Goal: Book appointment/travel/reservation

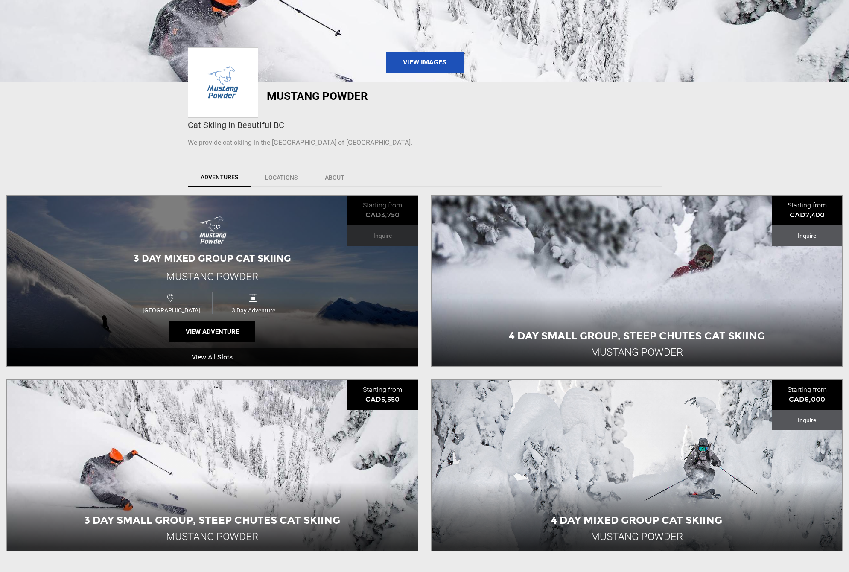
scroll to position [171, 0]
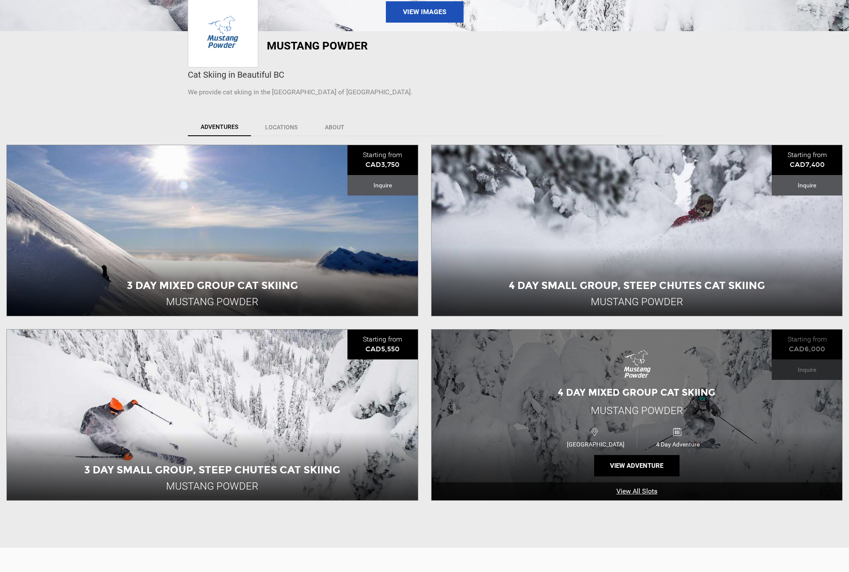
click at [541, 358] on div "4 Day Mixed Group Cat Skiing Mustang Powder [GEOGRAPHIC_DATA] 4 Day Adventure V…" at bounding box center [637, 415] width 411 height 171
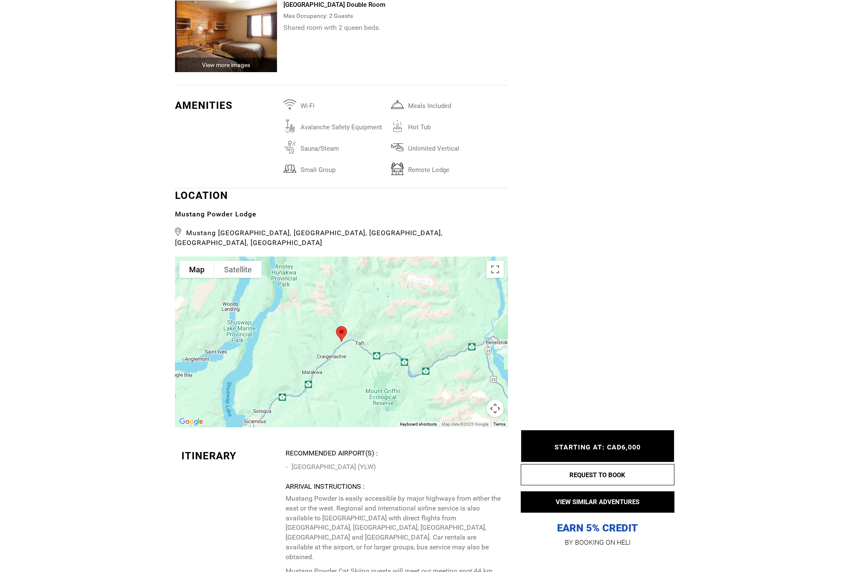
scroll to position [1836, 0]
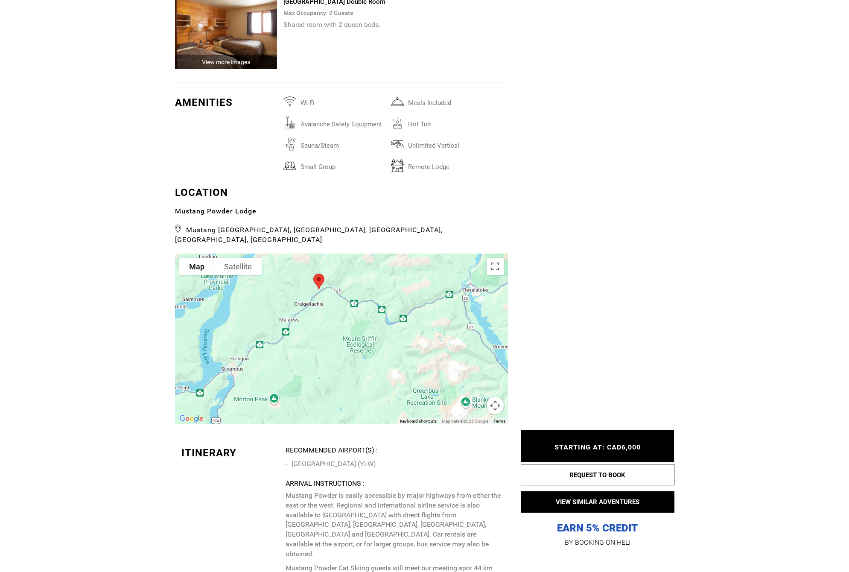
drag, startPoint x: 412, startPoint y: 339, endPoint x: 390, endPoint y: 288, distance: 55.6
click at [390, 288] on div at bounding box center [341, 339] width 333 height 171
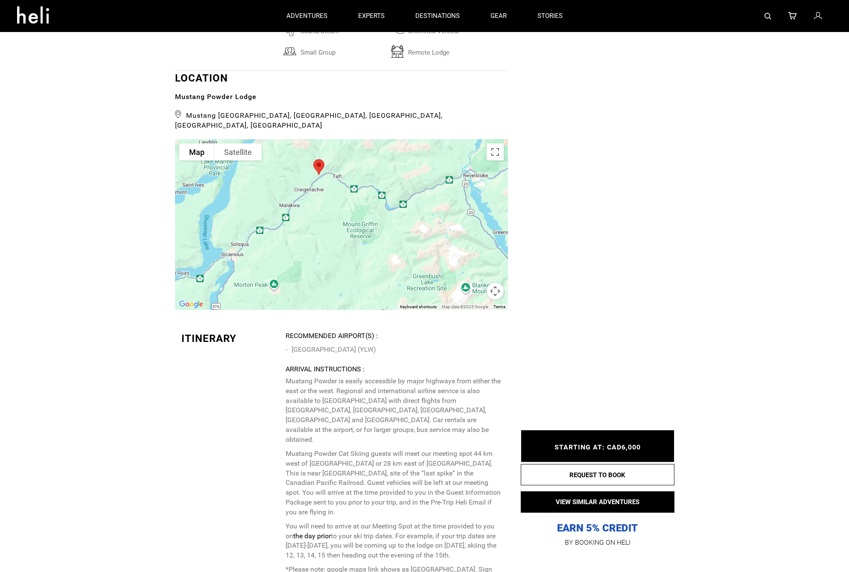
scroll to position [1921, 0]
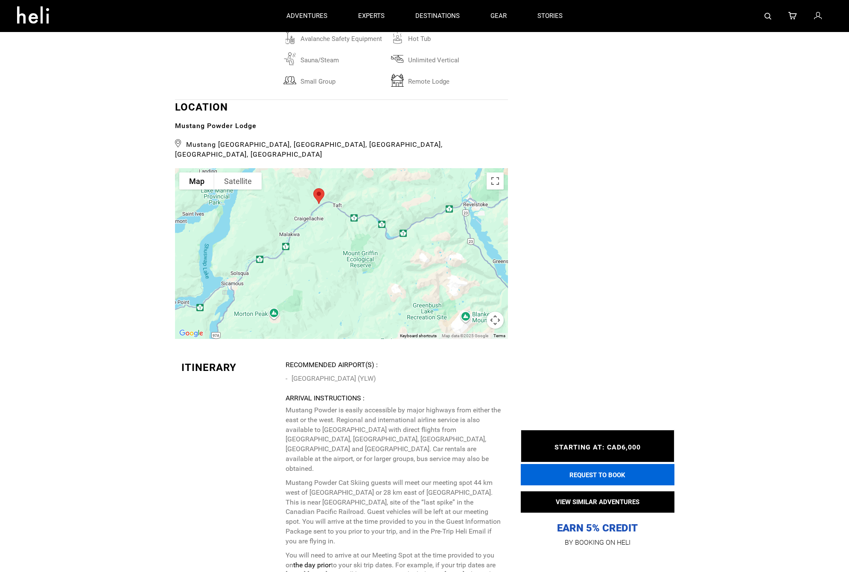
click at [586, 476] on button "REQUEST TO BOOK" at bounding box center [598, 474] width 154 height 21
